Goal: Task Accomplishment & Management: Use online tool/utility

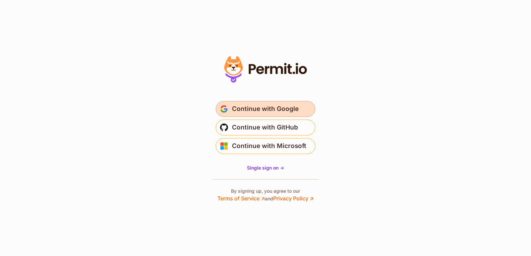
click at [282, 106] on span "Continue with Google" at bounding box center [265, 109] width 67 height 11
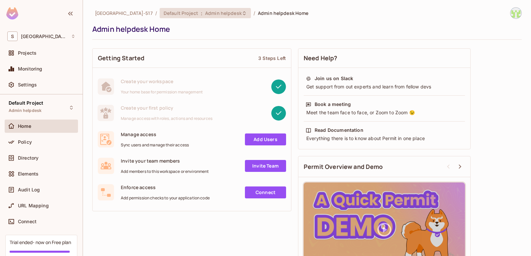
click at [163, 15] on span "Default Project" at bounding box center [180, 13] width 34 height 6
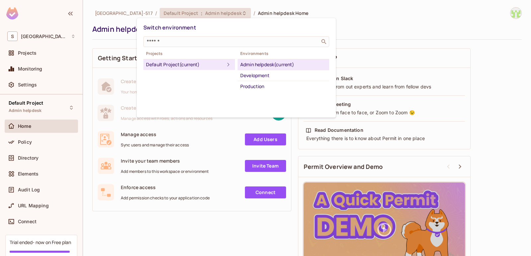
click at [38, 140] on div at bounding box center [265, 128] width 531 height 256
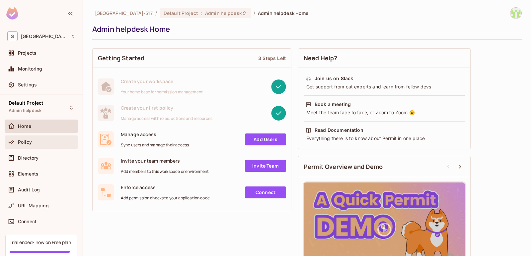
click at [22, 147] on div "Policy" at bounding box center [41, 142] width 73 height 13
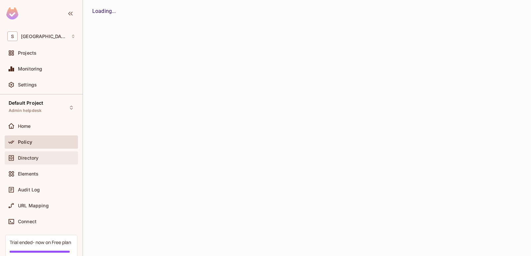
click at [32, 158] on span "Directory" at bounding box center [28, 158] width 21 height 5
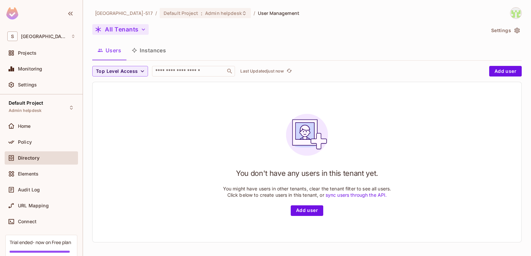
click at [134, 30] on button "All Tenants" at bounding box center [120, 29] width 56 height 11
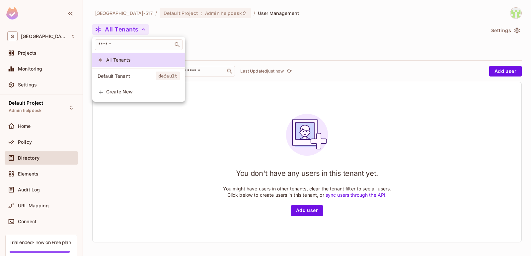
click at [126, 117] on div at bounding box center [265, 128] width 531 height 256
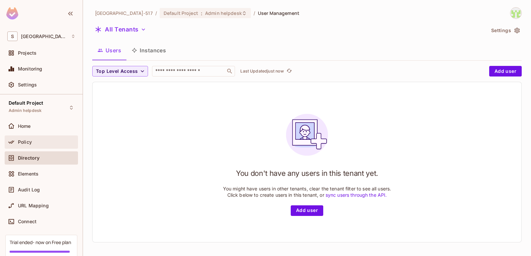
click at [52, 138] on div "Policy" at bounding box center [41, 142] width 68 height 8
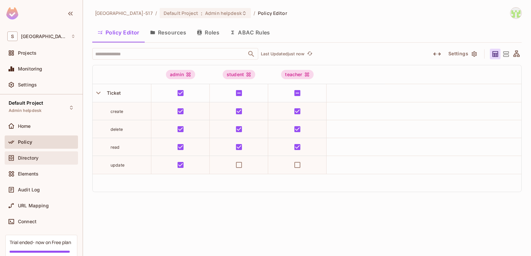
click at [48, 156] on div "Directory" at bounding box center [46, 158] width 57 height 5
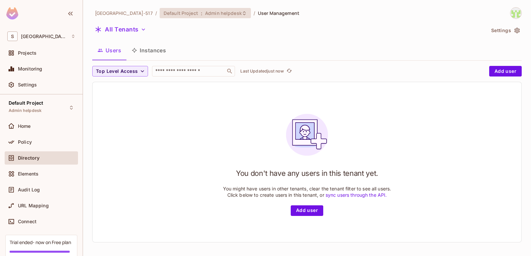
click at [175, 14] on div "Default Project : Admin helpdesk" at bounding box center [200, 13] width 75 height 6
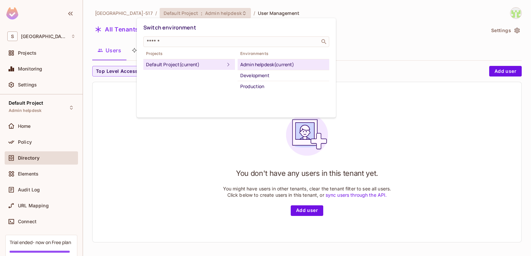
click at [112, 106] on div at bounding box center [265, 128] width 531 height 256
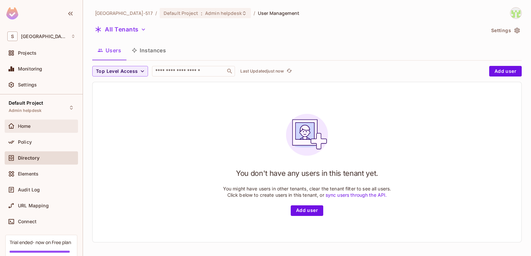
click at [38, 128] on div "Home" at bounding box center [46, 126] width 57 height 5
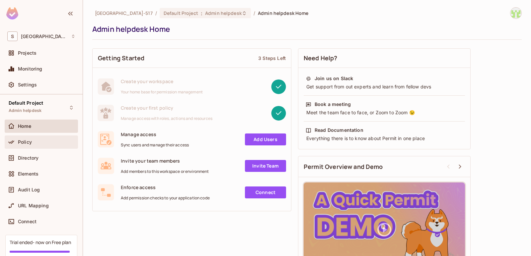
click at [27, 136] on div "Policy" at bounding box center [41, 142] width 73 height 13
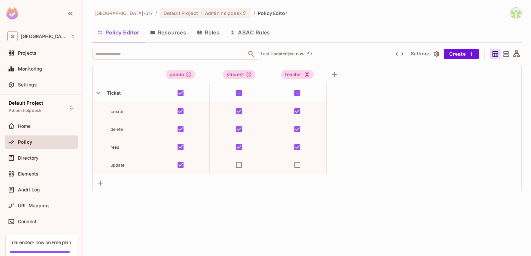
click at [172, 34] on button "Resources" at bounding box center [168, 32] width 47 height 17
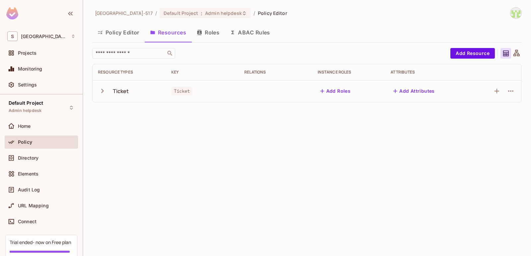
click at [208, 36] on button "Roles" at bounding box center [207, 32] width 33 height 17
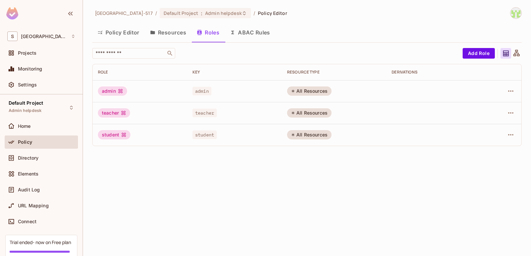
click at [171, 33] on button "Resources" at bounding box center [168, 32] width 47 height 17
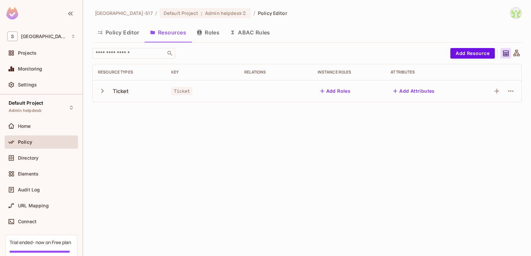
click at [209, 28] on button "Roles" at bounding box center [207, 32] width 33 height 17
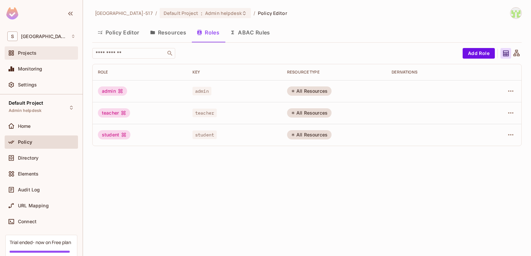
click at [44, 51] on div "Projects" at bounding box center [46, 52] width 57 height 5
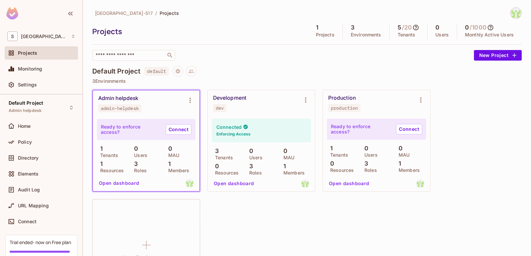
click at [292, 235] on div "Admin helpdesk admin-helpdesk Ready to enforce access? Connect 1 Tenants 0 User…" at bounding box center [306, 196] width 429 height 212
click at [42, 37] on span "[GEOGRAPHIC_DATA]-517" at bounding box center [44, 36] width 47 height 5
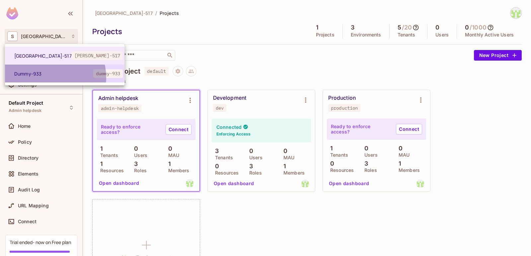
click at [49, 77] on li "Dummy-933 dummy-933" at bounding box center [64, 74] width 119 height 18
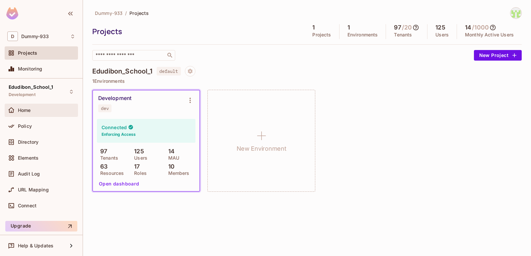
click at [33, 113] on div "Home" at bounding box center [46, 110] width 57 height 5
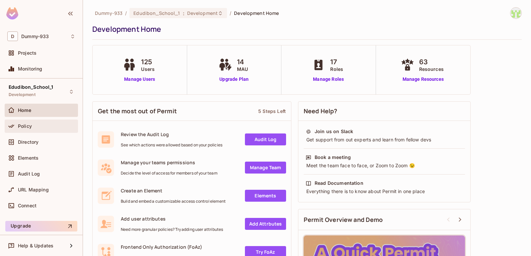
click at [39, 123] on div "Policy" at bounding box center [41, 126] width 68 height 8
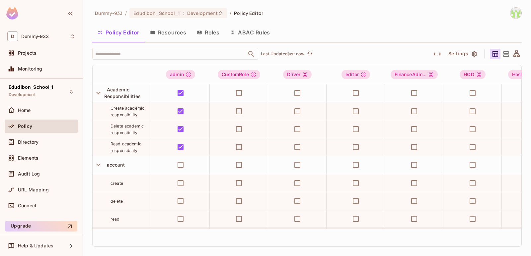
click at [162, 31] on button "Resources" at bounding box center [168, 32] width 47 height 17
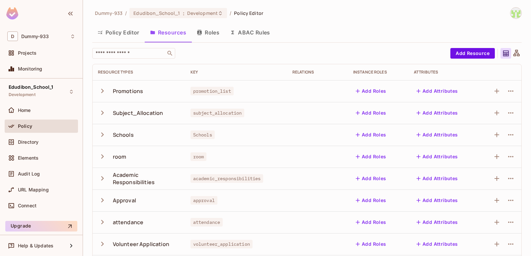
click at [118, 30] on button "Policy Editor" at bounding box center [118, 32] width 52 height 17
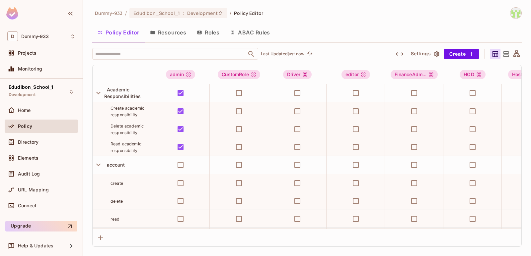
click at [517, 13] on img at bounding box center [515, 13] width 11 height 11
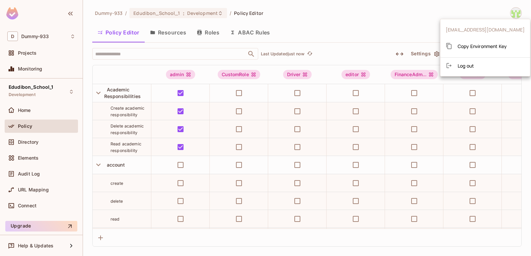
click at [408, 20] on div at bounding box center [265, 128] width 531 height 256
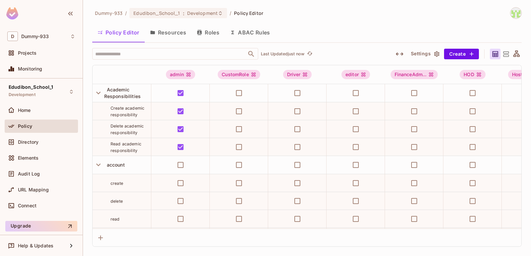
click at [345, 25] on div "Policy Editor Resources Roles ABAC Rules" at bounding box center [306, 32] width 429 height 17
click at [98, 95] on icon "button" at bounding box center [98, 93] width 9 height 9
click at [101, 216] on div "read" at bounding box center [122, 219] width 58 height 7
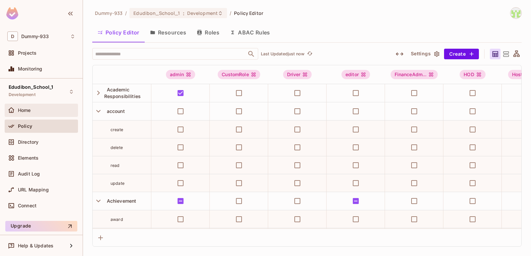
click at [39, 112] on div "Home" at bounding box center [46, 110] width 57 height 5
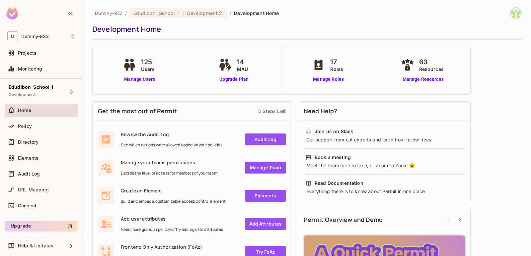
click at [38, 134] on div "Policy" at bounding box center [41, 128] width 73 height 16
click at [50, 128] on div "Policy" at bounding box center [46, 126] width 57 height 5
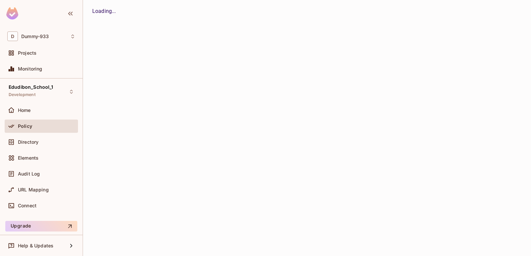
click at [171, 35] on div "Dummy-933 / Edudibon_School_1 : Development / Development Home Development Home…" at bounding box center [307, 128] width 448 height 256
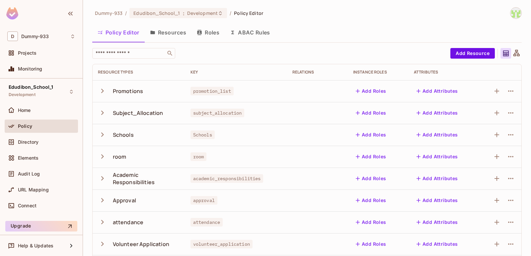
click at [167, 34] on button "Resources" at bounding box center [168, 32] width 47 height 17
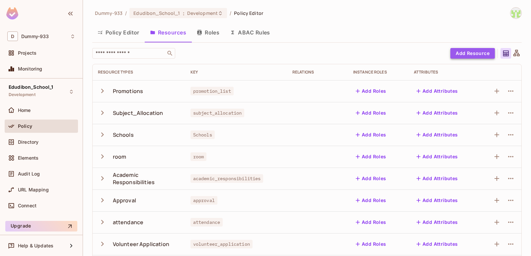
click at [467, 57] on button "Add Resource" at bounding box center [472, 53] width 44 height 11
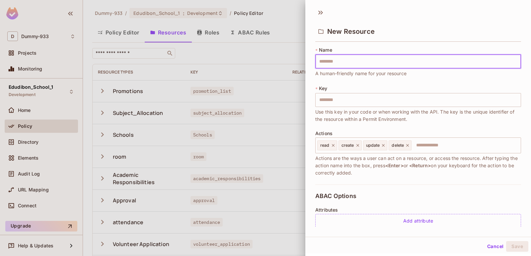
click at [395, 61] on input "text" at bounding box center [418, 62] width 206 height 14
type input "*"
type input "**"
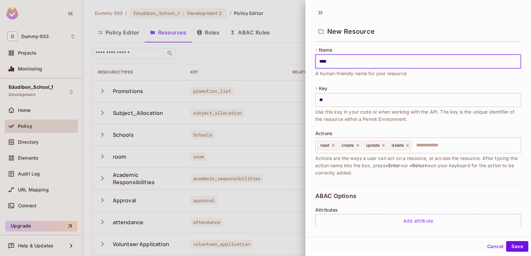
type input "*****"
type input "******"
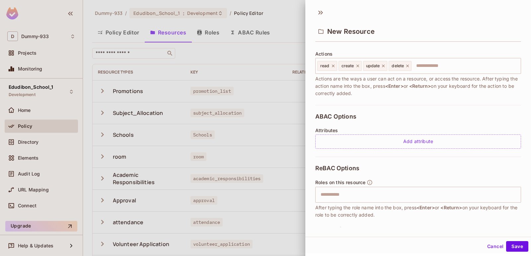
scroll to position [108, 0]
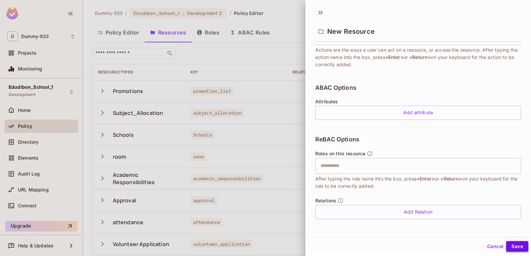
click at [513, 246] on button "Save" at bounding box center [517, 246] width 22 height 11
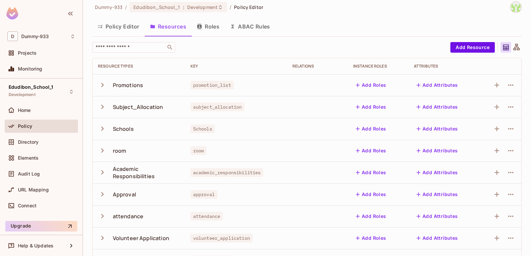
scroll to position [4, 0]
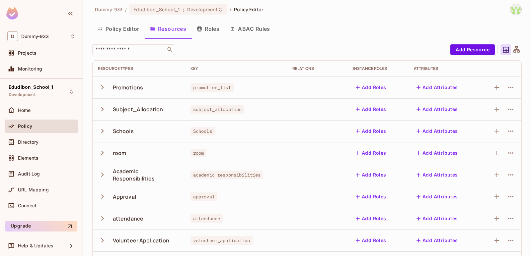
click at [126, 31] on button "Policy Editor" at bounding box center [118, 29] width 52 height 17
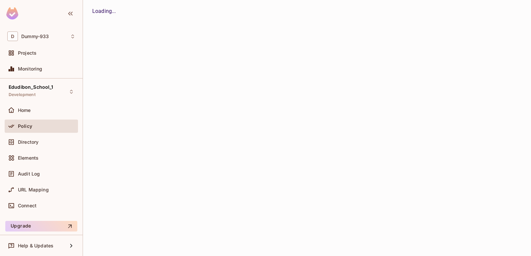
click at [0, 0] on button "Policy Editor" at bounding box center [0, 0] width 0 height 0
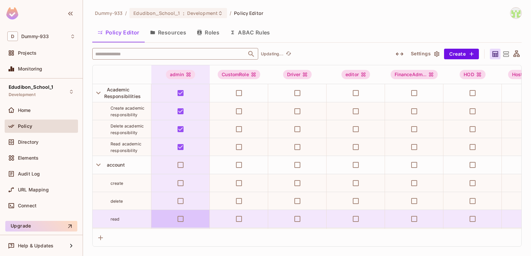
click at [182, 54] on input "text" at bounding box center [170, 54] width 152 height 12
click at [135, 51] on input "text" at bounding box center [170, 54] width 152 height 12
click at [122, 52] on input "text" at bounding box center [170, 54] width 152 height 12
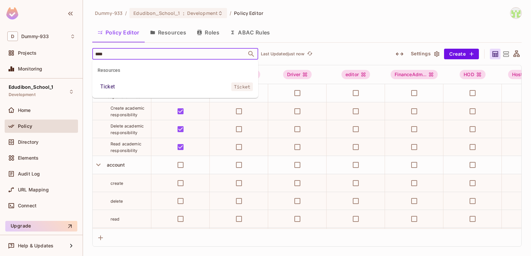
type input "****"
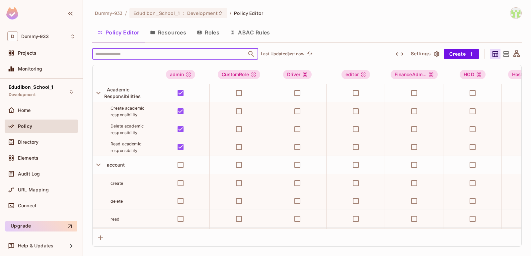
click at [284, 19] on div "Dummy-933 / Edudibon_School_1 : Development / Policy Editor Policy Editor Resou…" at bounding box center [306, 127] width 429 height 240
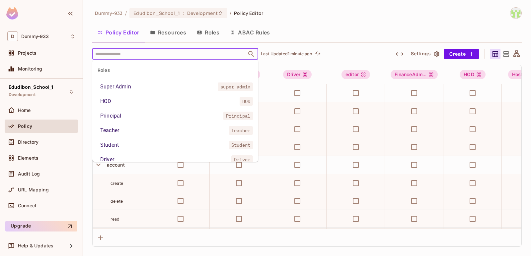
click at [140, 52] on input "text" at bounding box center [170, 54] width 152 height 12
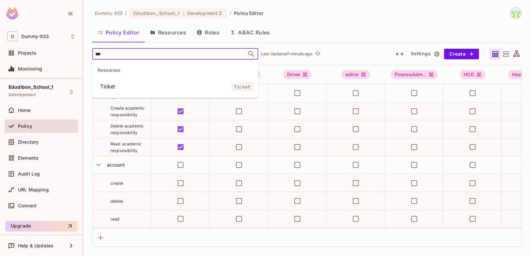
type input "****"
click at [153, 85] on li "Ticket Ticket" at bounding box center [175, 87] width 166 height 12
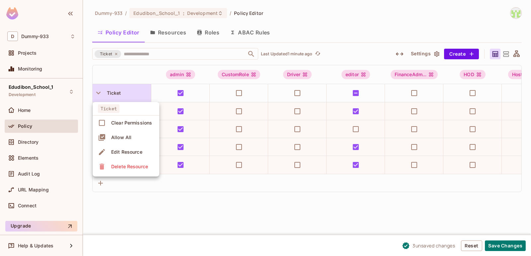
click at [192, 220] on div at bounding box center [265, 128] width 531 height 256
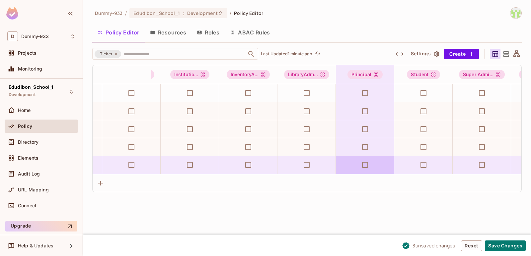
scroll to position [0, 400]
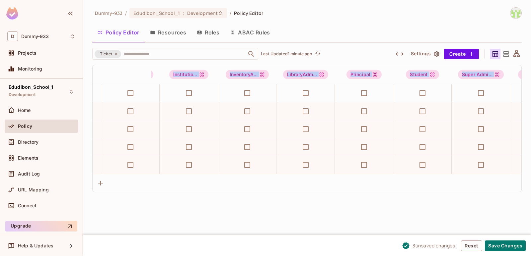
drag, startPoint x: 388, startPoint y: 172, endPoint x: 396, endPoint y: 175, distance: 8.6
click at [396, 174] on div "admin CustomRole Driver editor FinanceAdm... HOD HostelAdmi... Institutio... In…" at bounding box center [307, 119] width 428 height 109
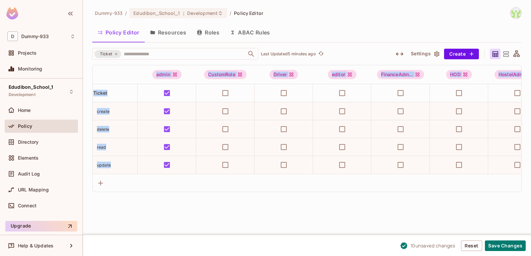
scroll to position [0, 0]
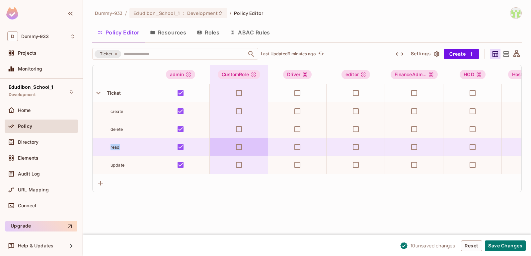
drag, startPoint x: 289, startPoint y: 131, endPoint x: 251, endPoint y: 151, distance: 43.3
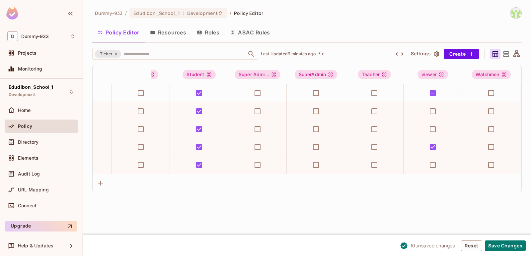
scroll to position [0, 624]
click at [347, 211] on div "Dummy-933 / Edudibon_School_1 : Development / Policy Editor Policy Editor Resou…" at bounding box center [307, 128] width 448 height 256
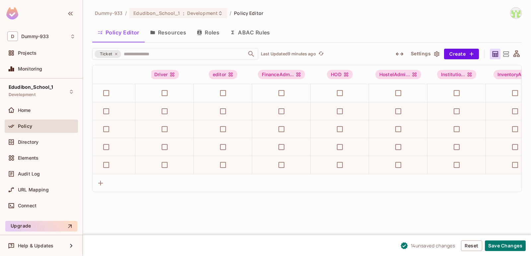
scroll to position [0, 0]
